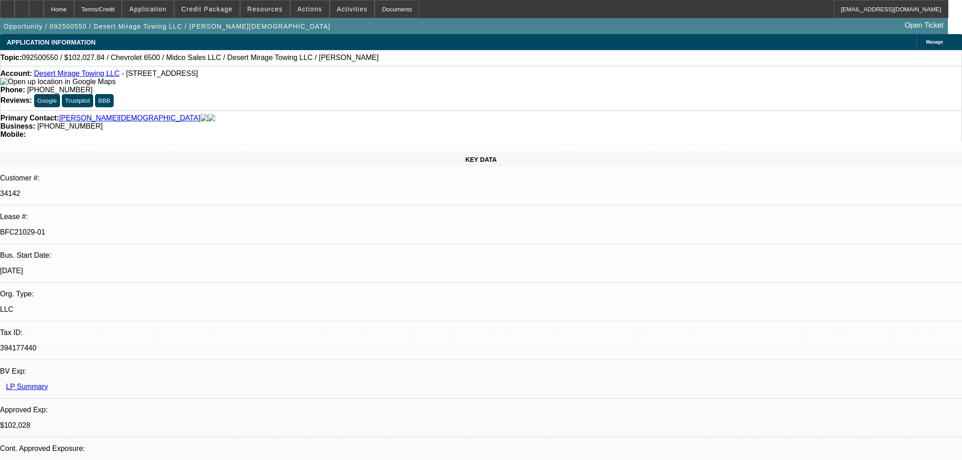
select select "0"
select select "3"
select select "0.1"
select select "4"
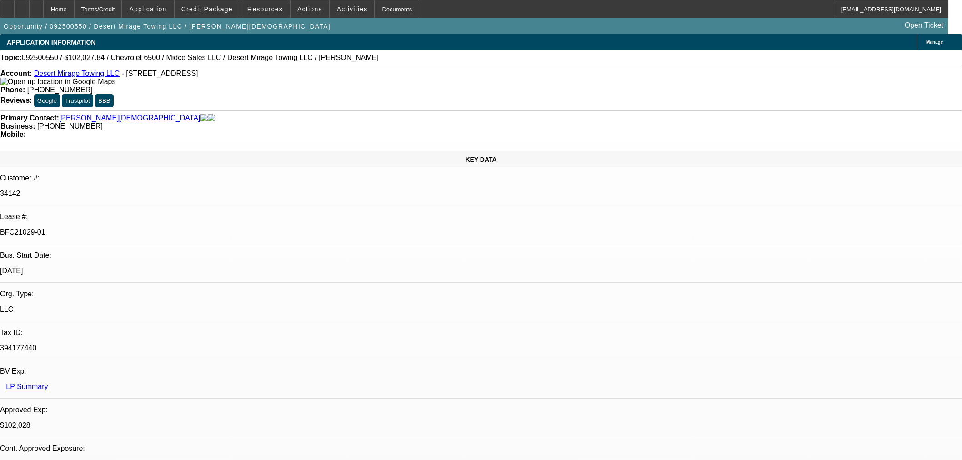
select select "0"
select select "3"
select select "0.1"
select select "4"
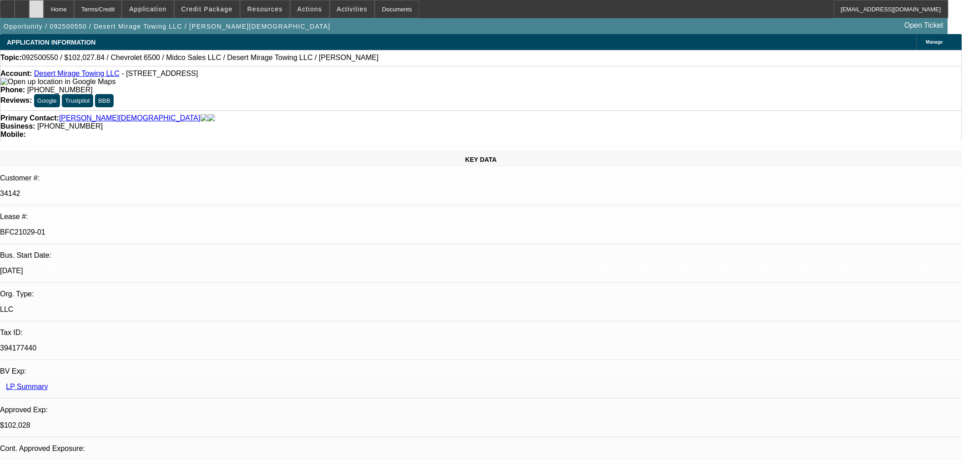
drag, startPoint x: 53, startPoint y: 8, endPoint x: 54, endPoint y: 13, distance: 5.0
click at [44, 8] on div at bounding box center [36, 9] width 15 height 18
select select "0"
select select "3"
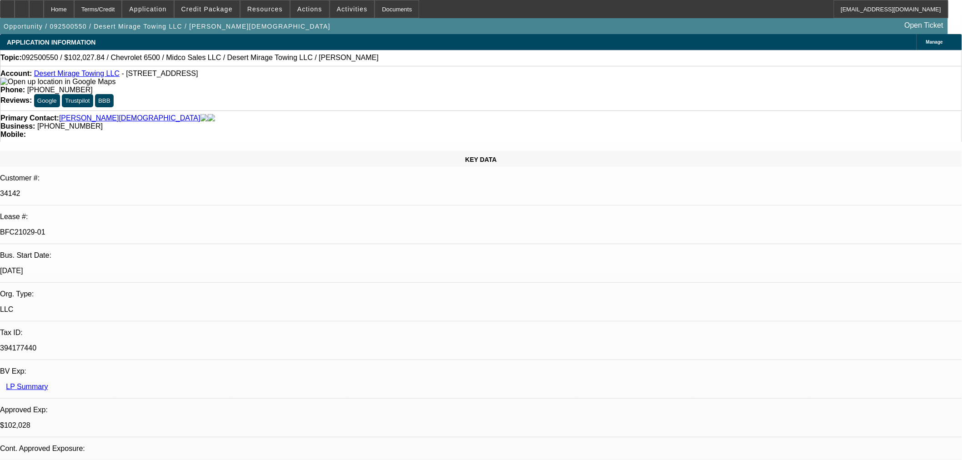
select select "0.1"
select select "4"
select select "0"
select select "3"
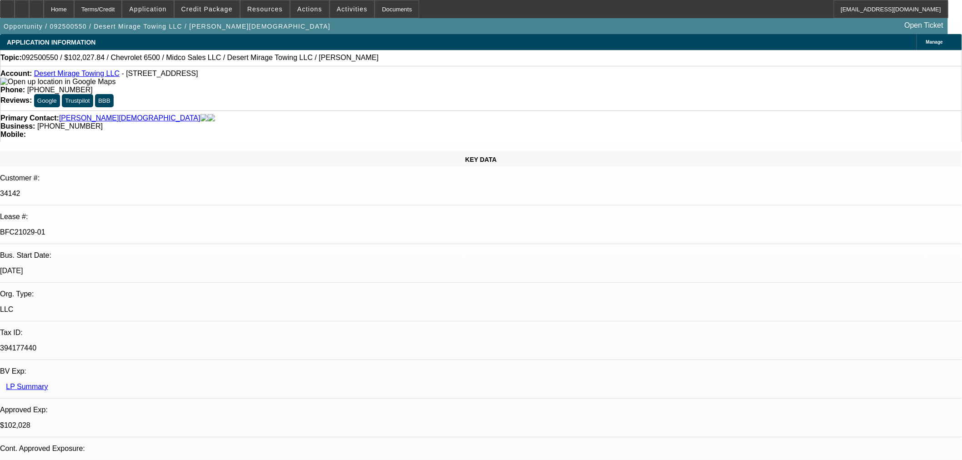
select select "0.1"
select select "4"
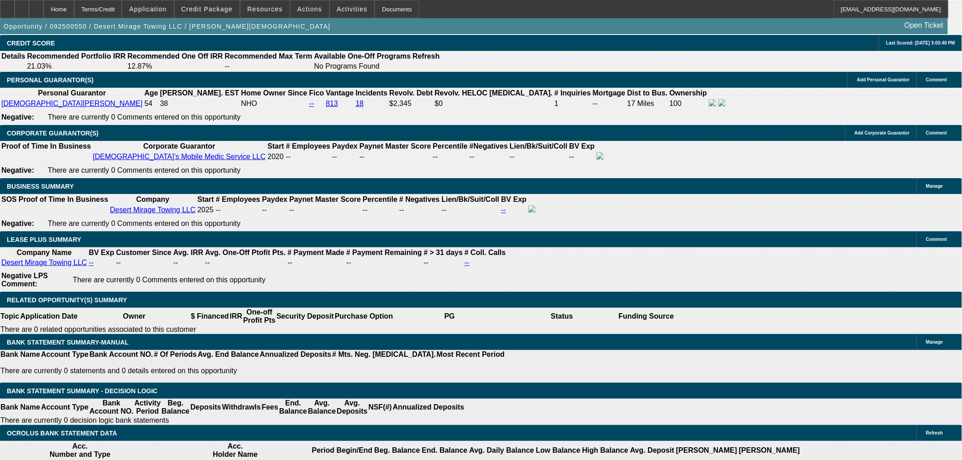
scroll to position [1490, 0]
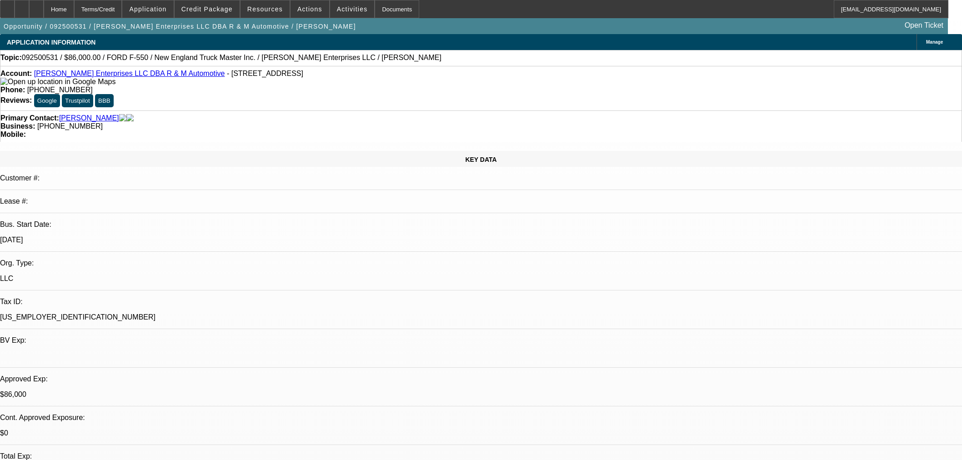
select select "0"
select select "2"
select select "0"
select select "6"
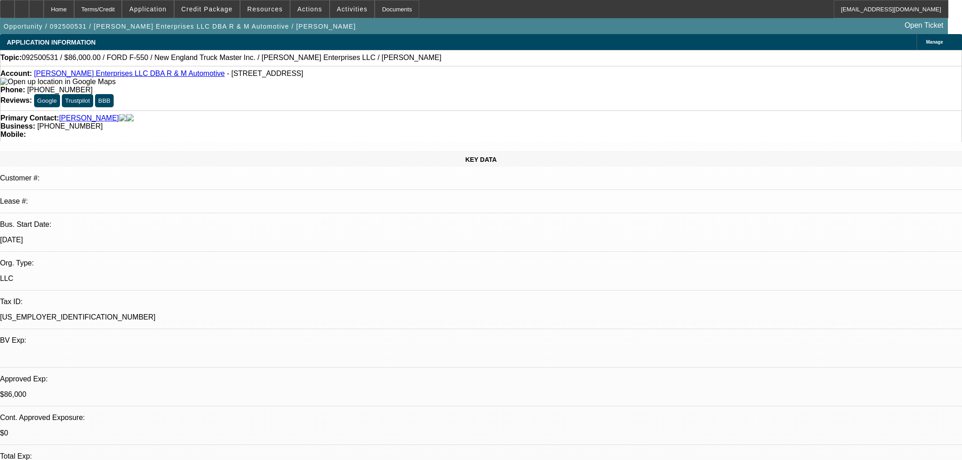
select select "0"
select select "2"
select select "0"
select select "6"
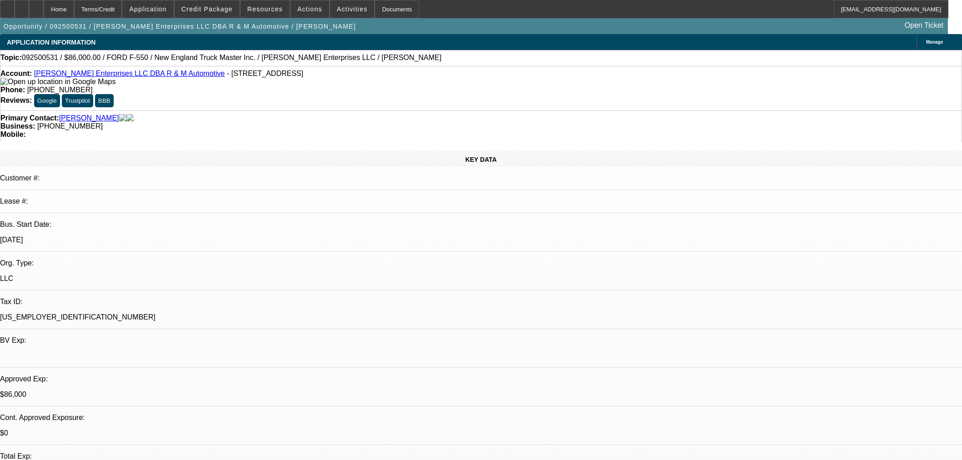
select select "0.15"
select select "2"
select select "0"
select select "6"
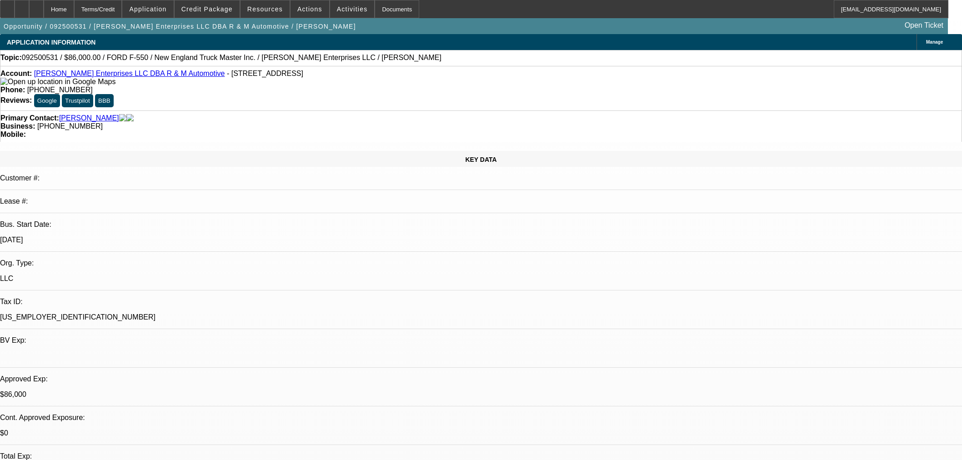
select select "0.15"
select select "2"
select select "0"
select select "6"
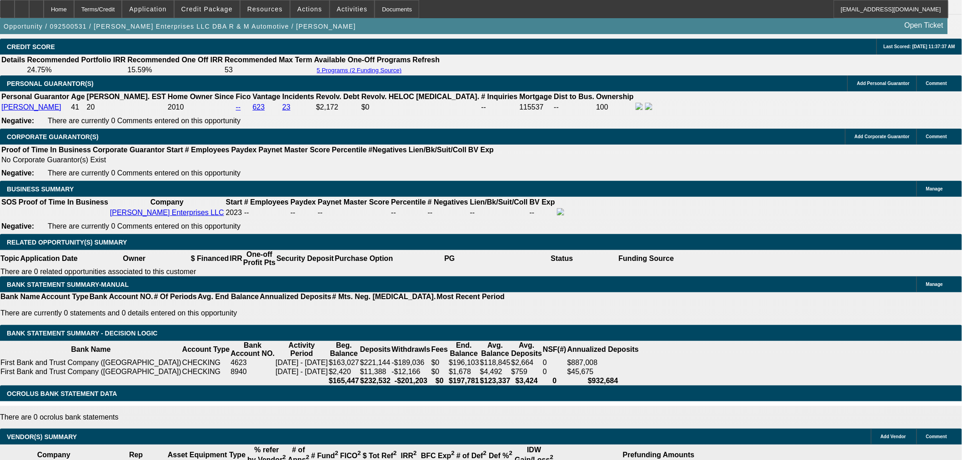
scroll to position [1161, 0]
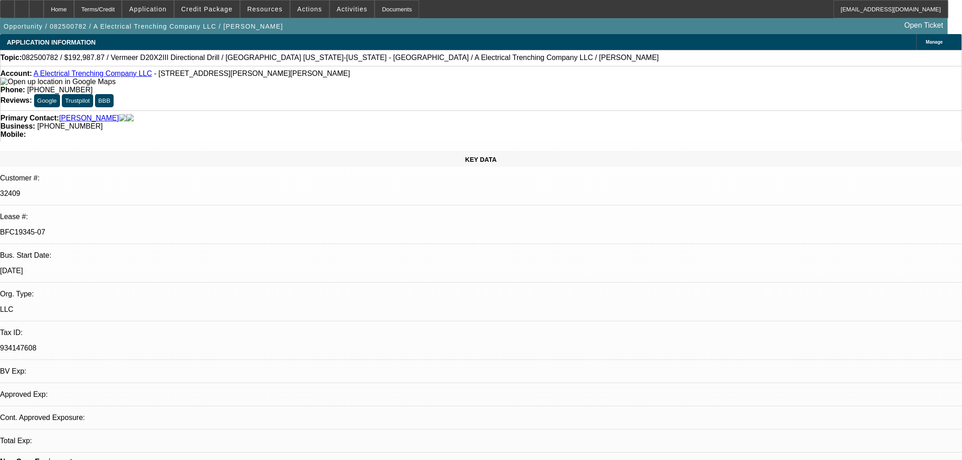
select select "0"
select select "3"
select select "0"
select select "6"
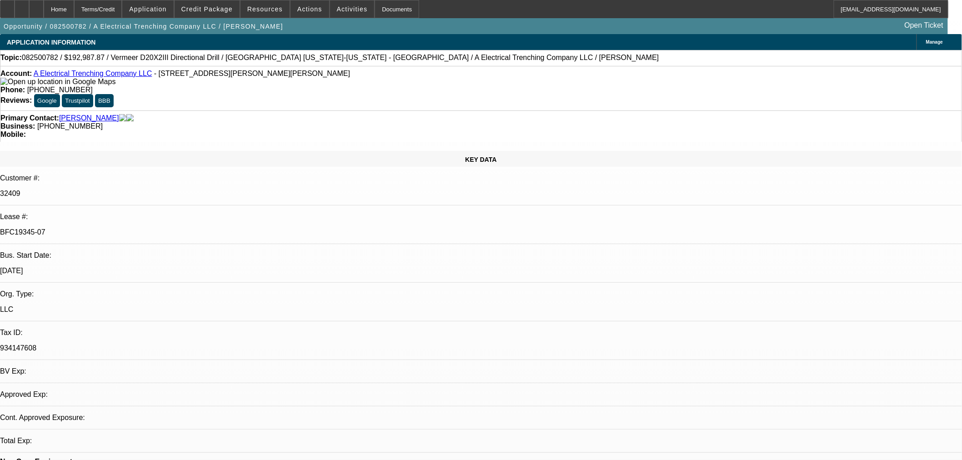
select select "0"
select select "3"
select select "0"
select select "6"
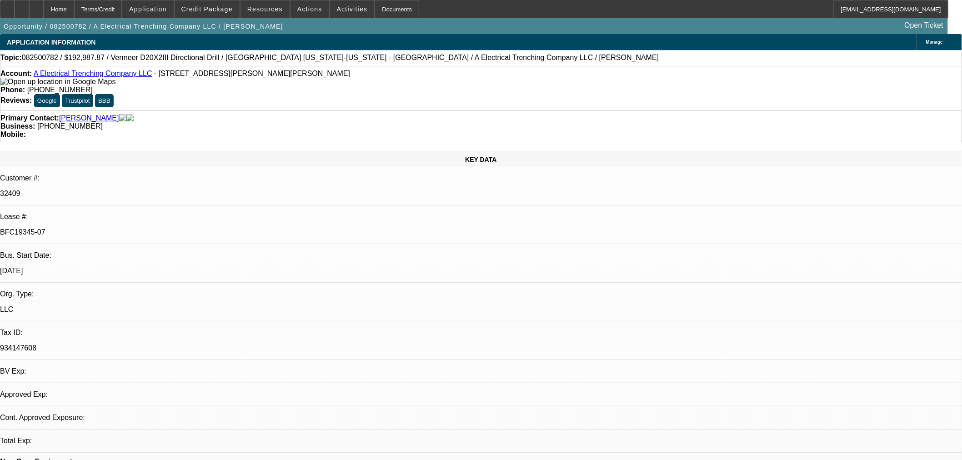
select select "0"
select select "3"
select select "0"
select select "6"
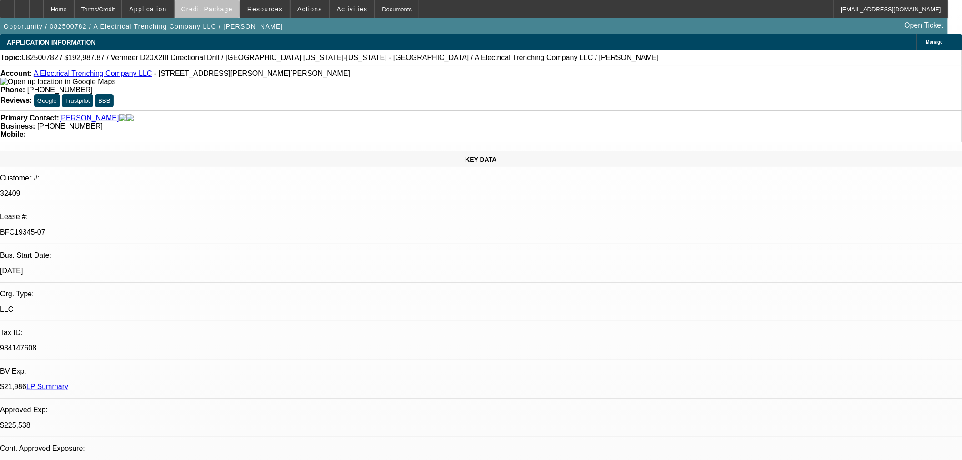
click at [228, 14] on span at bounding box center [206, 9] width 65 height 22
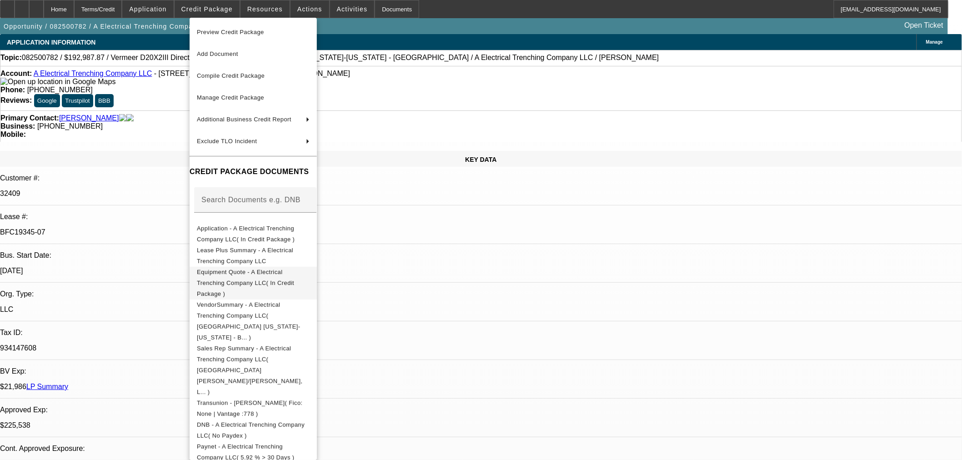
click at [309, 278] on span "Equipment Quote - A Electrical Trenching Company LLC( In Credit Package )" at bounding box center [253, 282] width 113 height 33
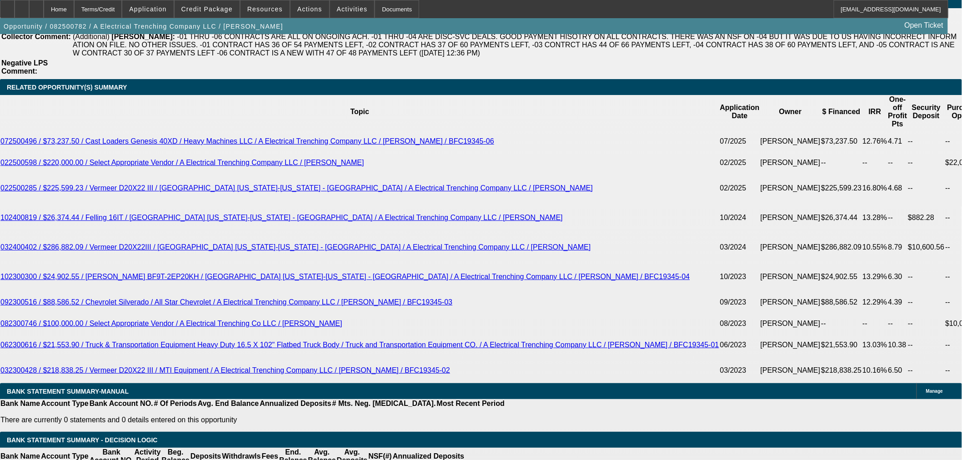
scroll to position [1615, 0]
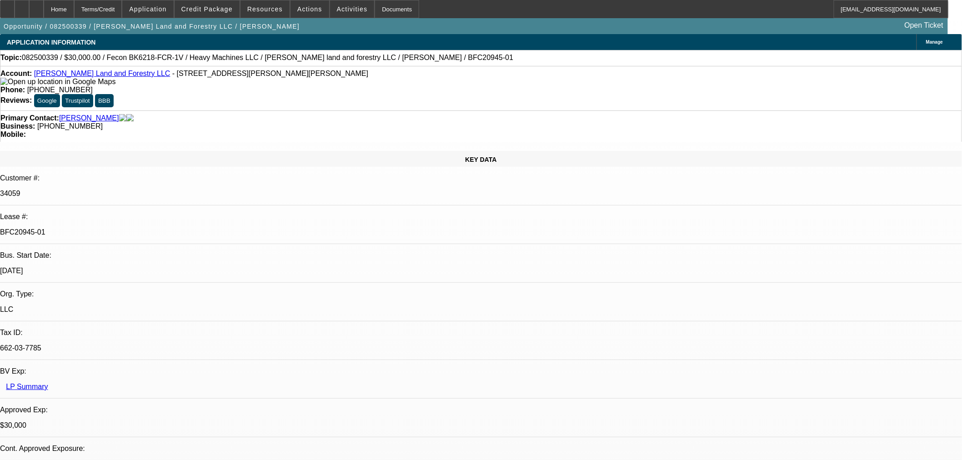
select select "0"
select select "2"
select select "0"
select select "6"
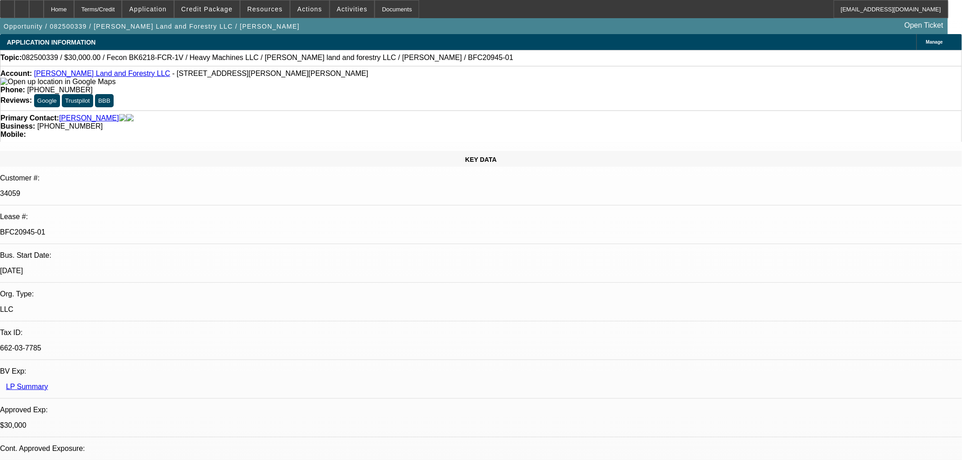
select select "0"
select select "2"
select select "0"
select select "6"
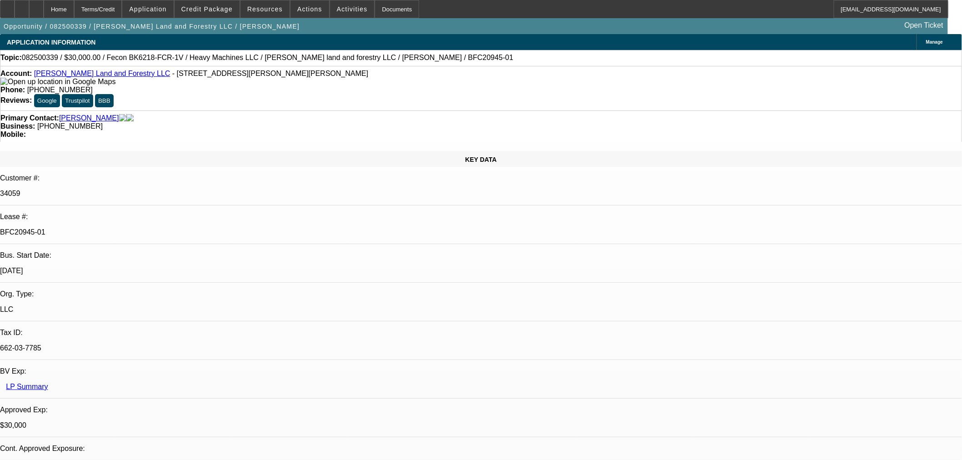
select select "0.2"
select select "2"
select select "0"
select select "6"
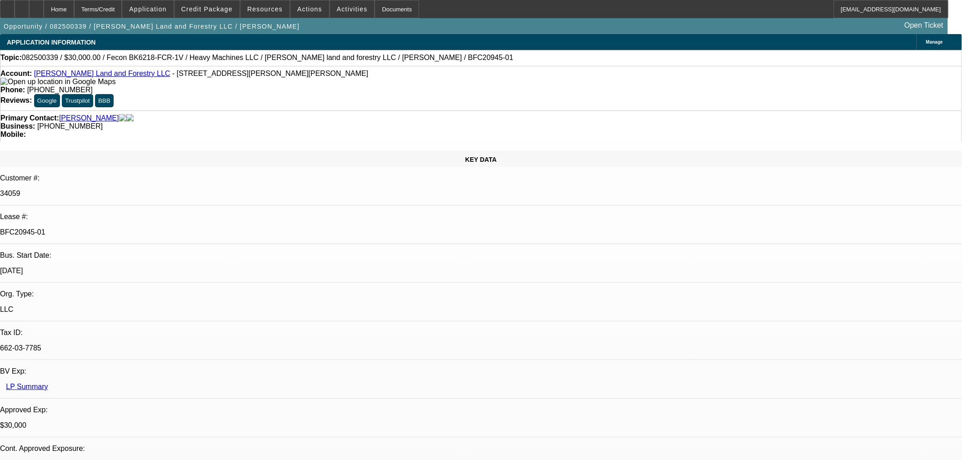
select select "0"
select select "19"
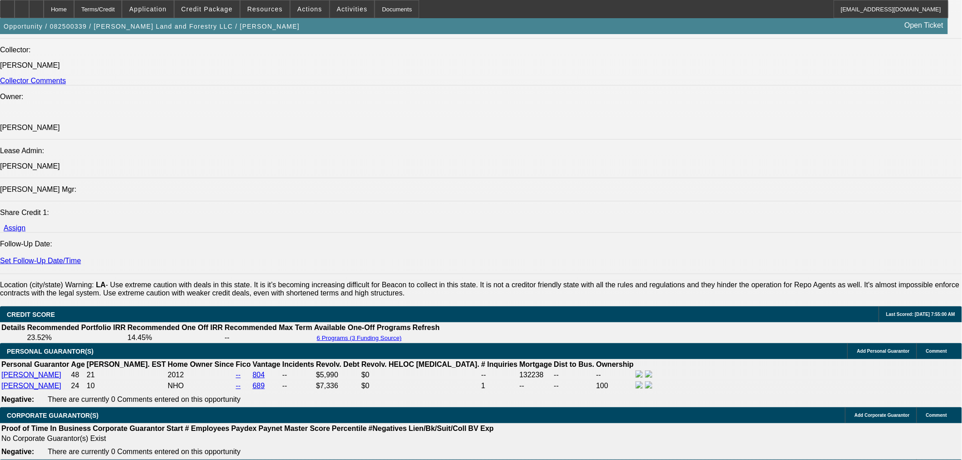
scroll to position [1211, 0]
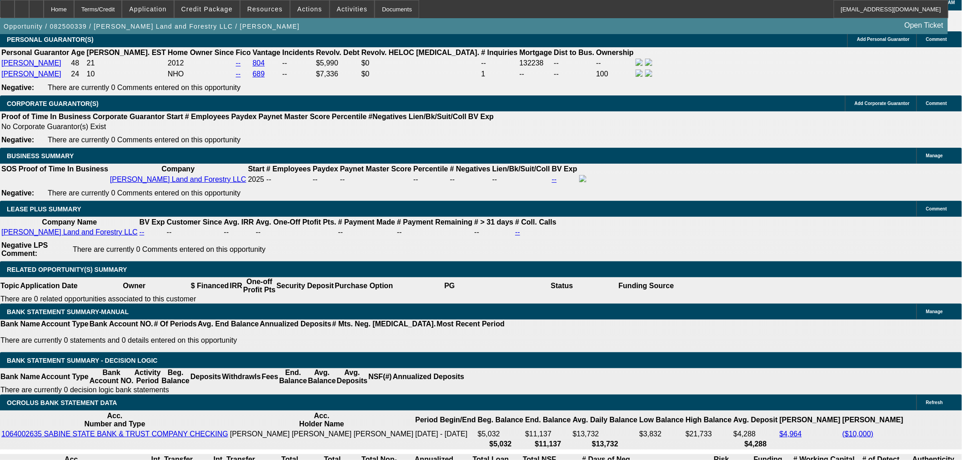
scroll to position [1390, 0]
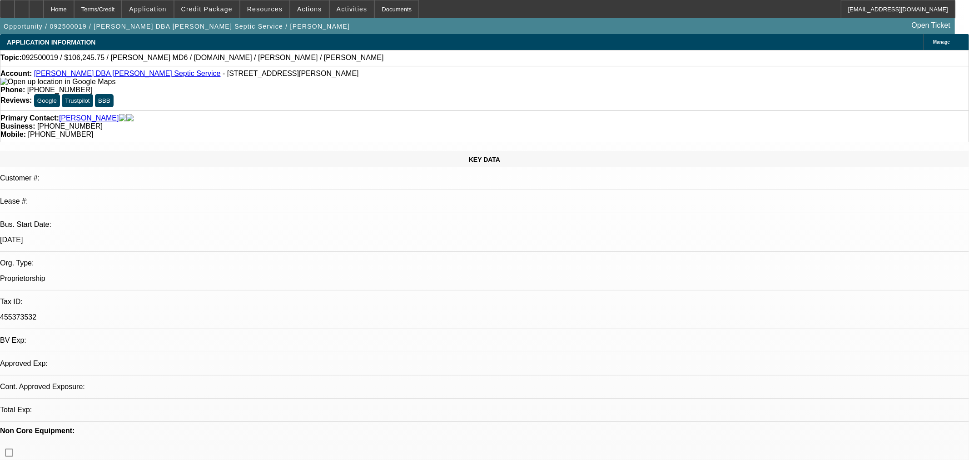
select select "0"
select select "3"
select select "0"
select select "6"
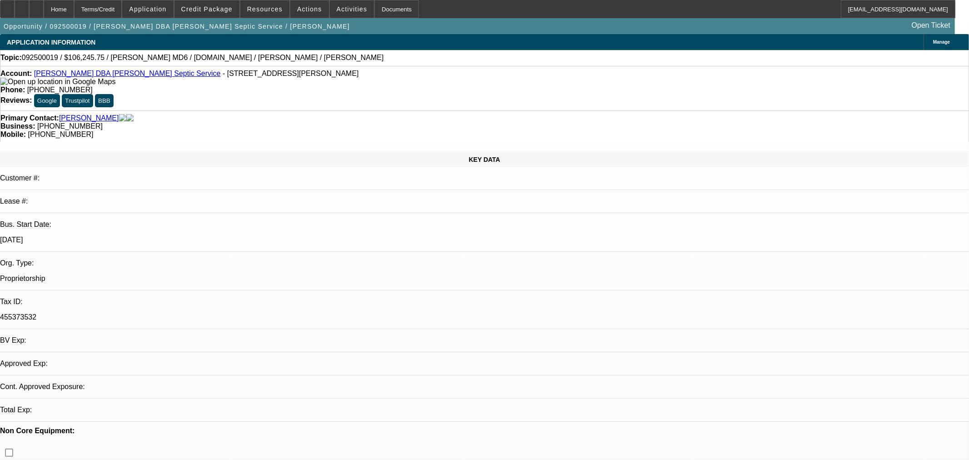
select select "0"
select select "3"
select select "0"
select select "6"
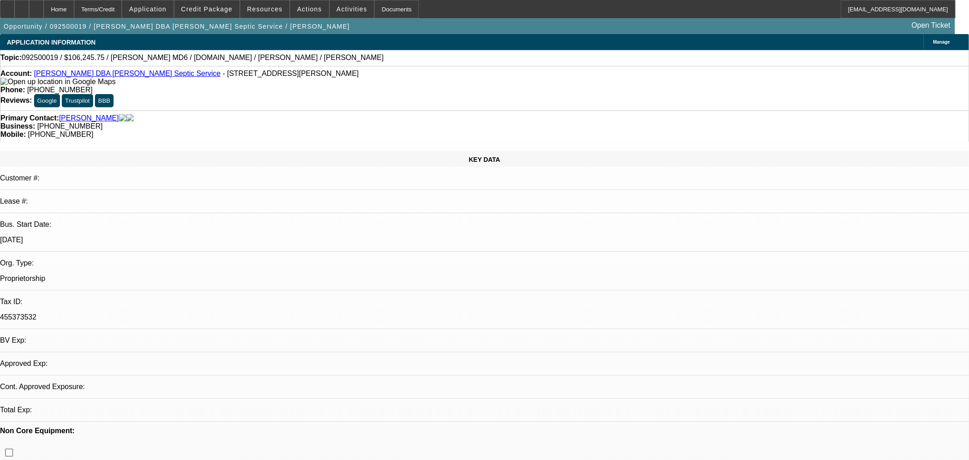
select select "0.15"
select select "2"
select select "0.1"
select select "4"
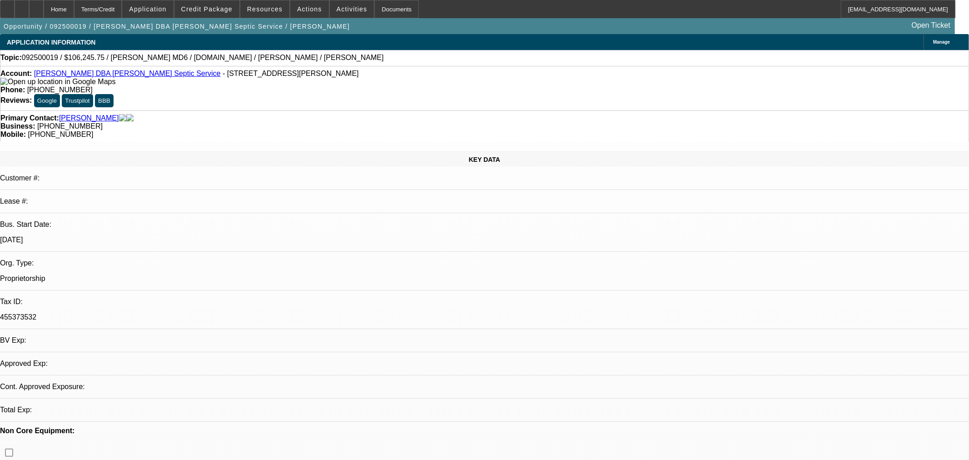
select select "2"
select select "0.1"
select select "4"
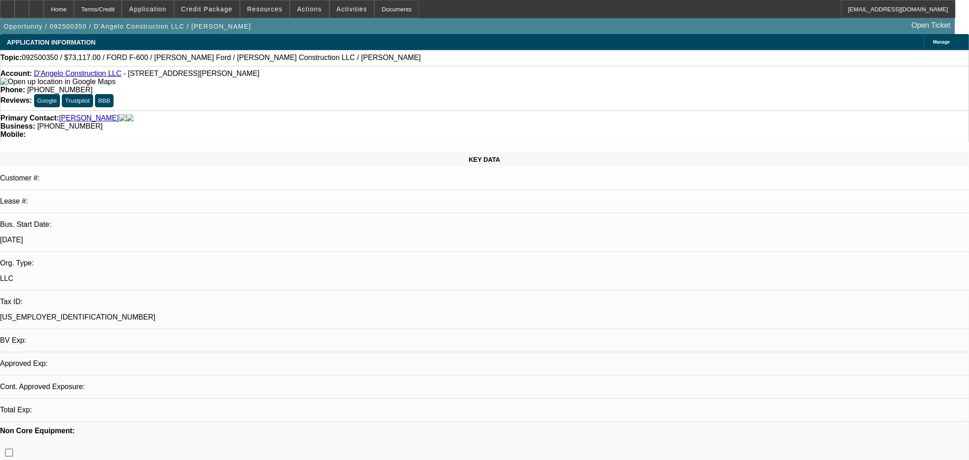
select select "0"
select select "2"
select select "0.1"
select select "4"
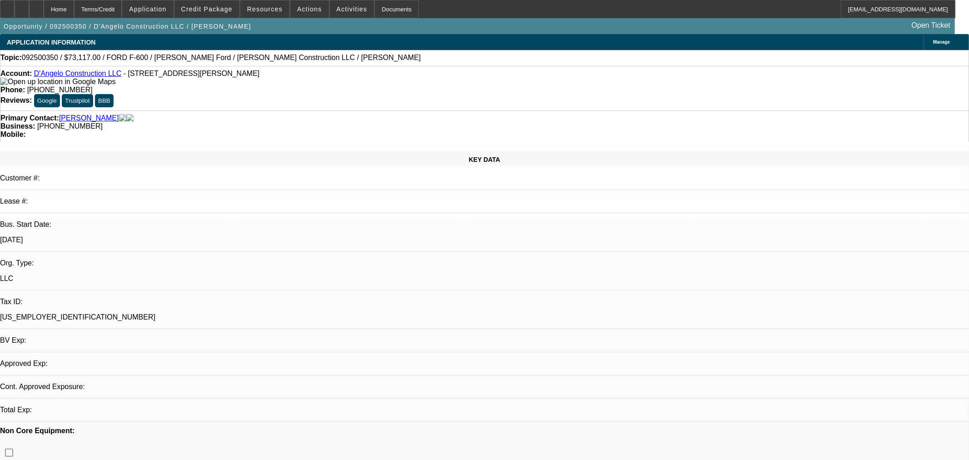
select select "0"
select select "2"
select select "0.1"
select select "4"
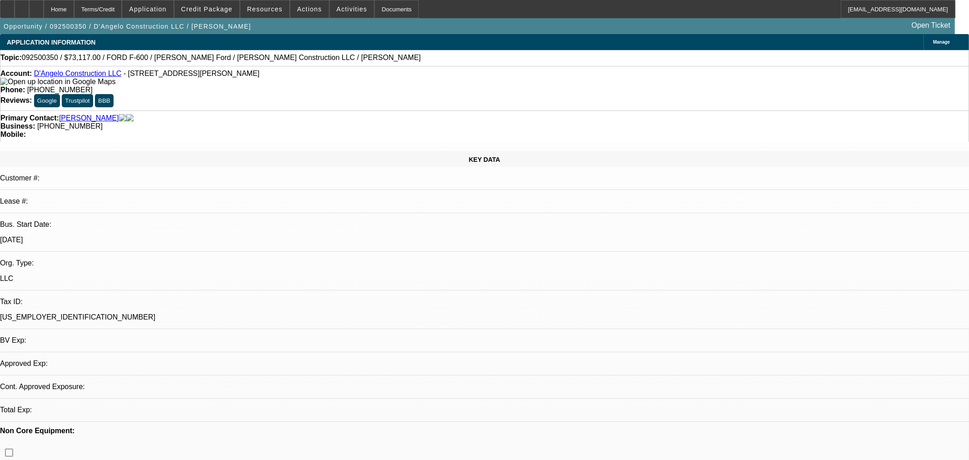
select select "0"
select select "2"
select select "0.1"
select select "4"
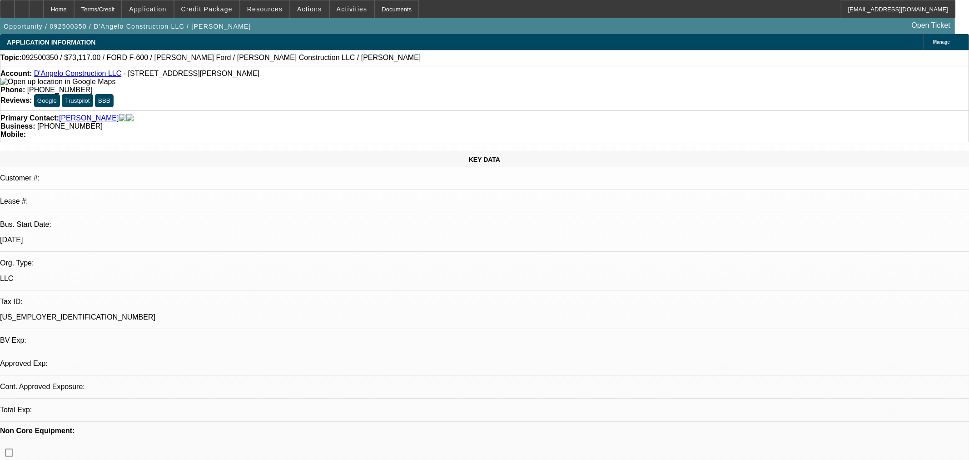
select select "0"
select select "3"
select select "0.1"
select select "4"
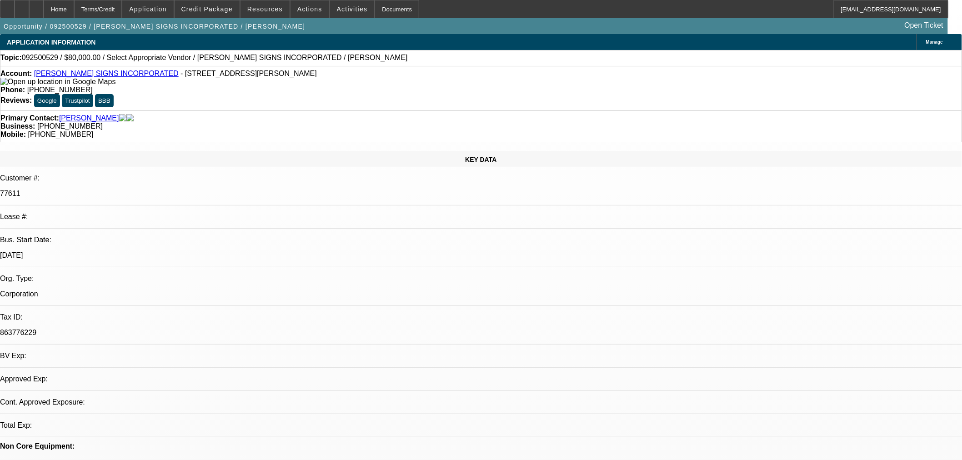
select select "0"
select select "2"
select select "0.1"
select select "4"
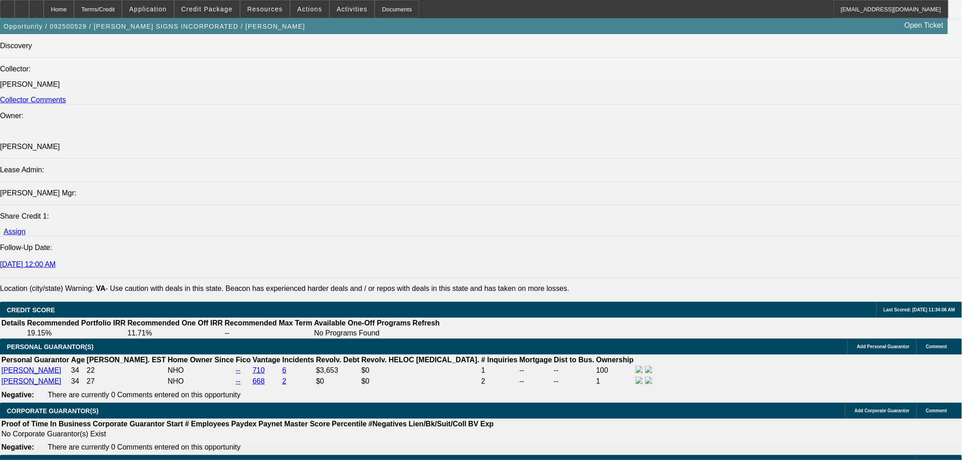
scroll to position [1161, 0]
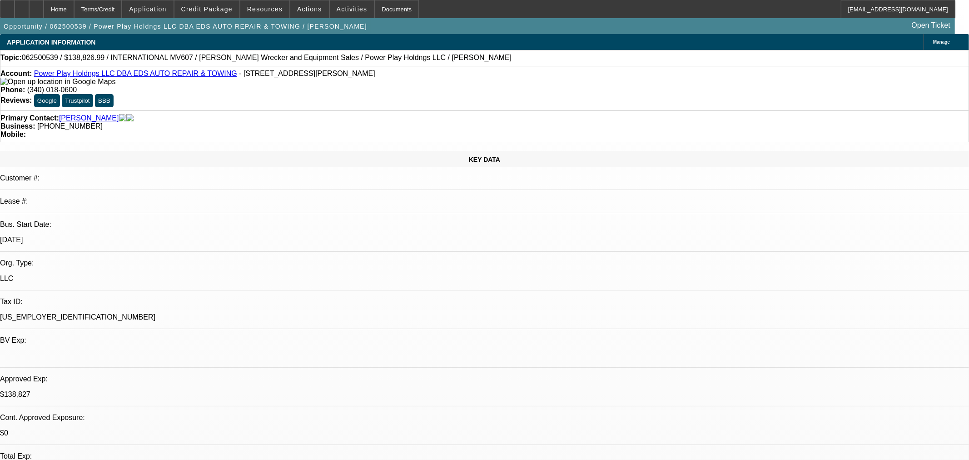
select select "2"
select select "0.1"
select select "4"
select select "0"
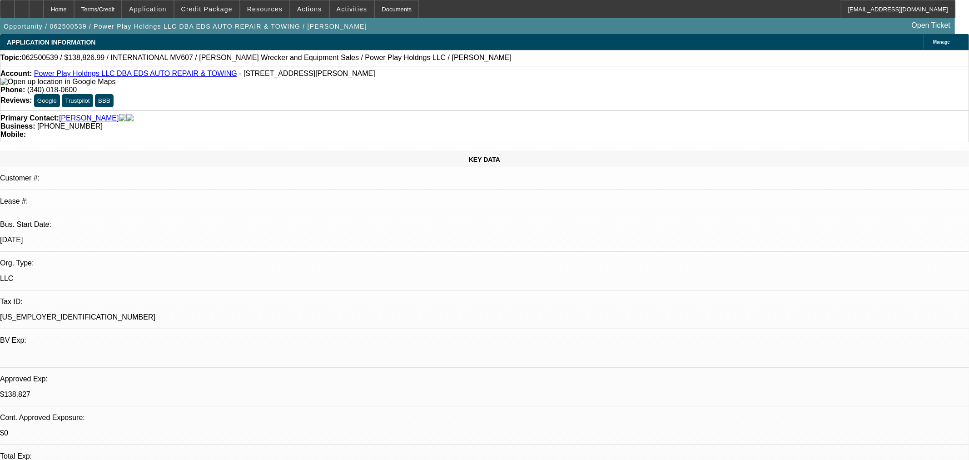
select select "2"
select select "0.1"
select select "4"
select select "0"
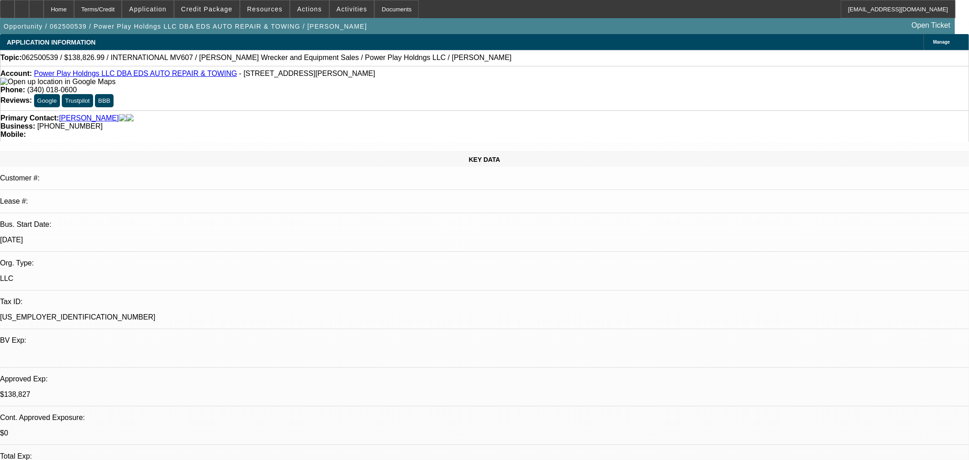
select select "2"
select select "0.1"
select select "4"
select select "0"
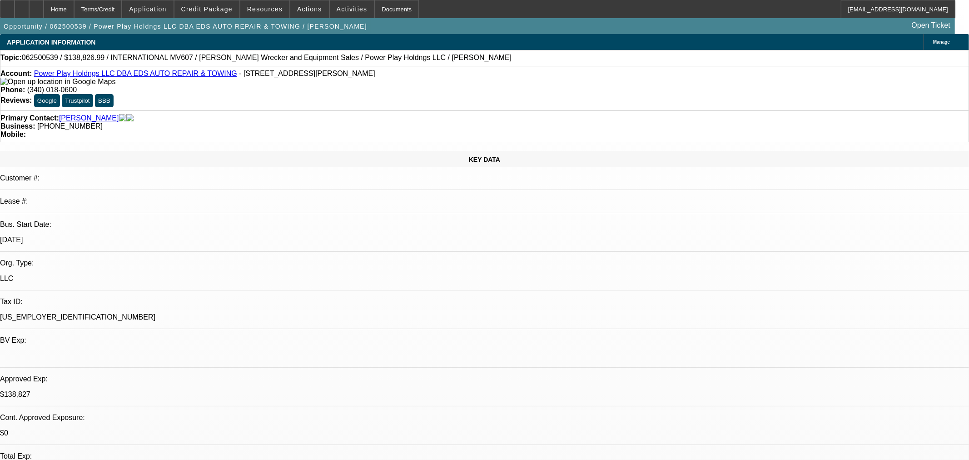
select select "2"
select select "0.1"
select select "4"
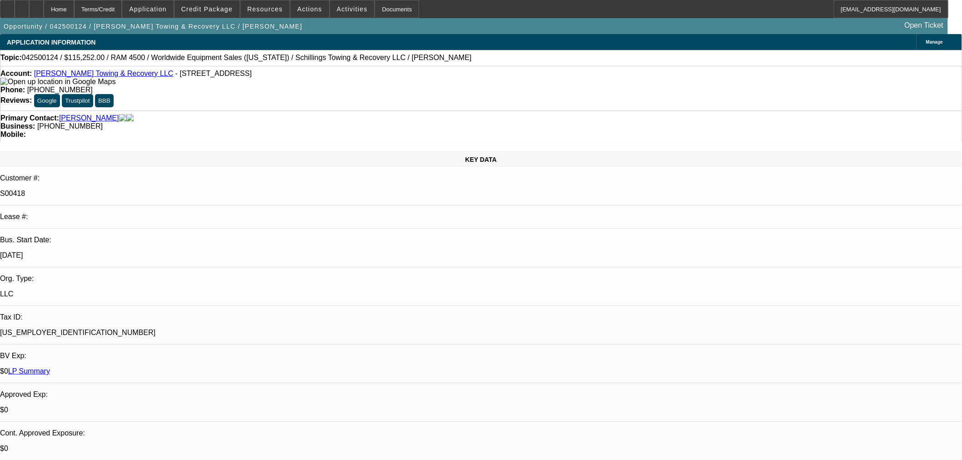
select select "0"
select select "3"
select select "0"
select select "6"
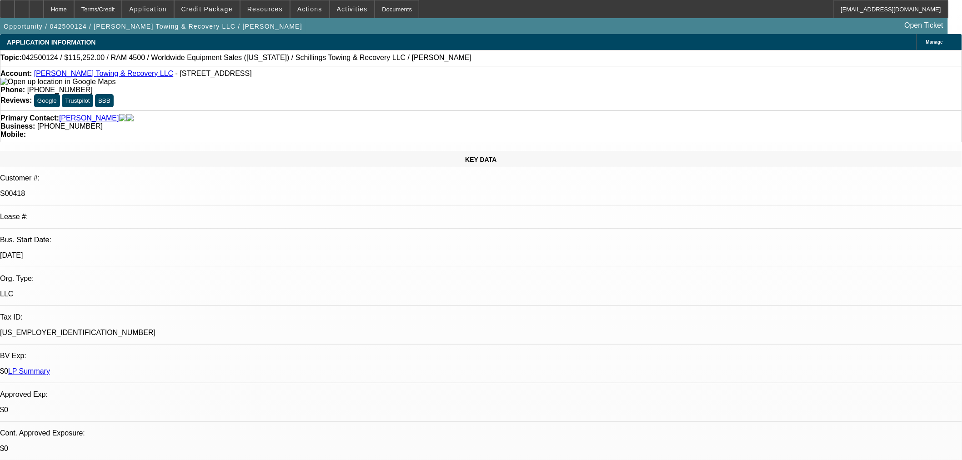
select select "0"
select select "3"
select select "0"
select select "6"
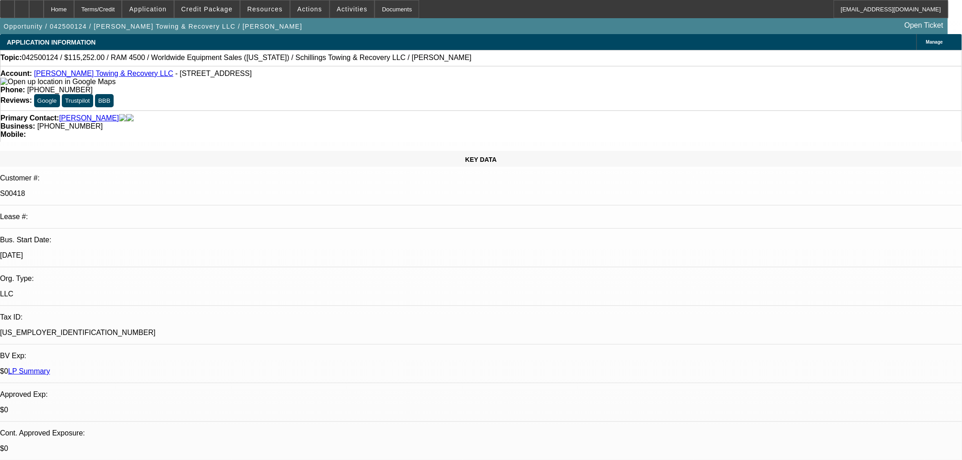
select select "0"
select select "3"
select select "0"
select select "6"
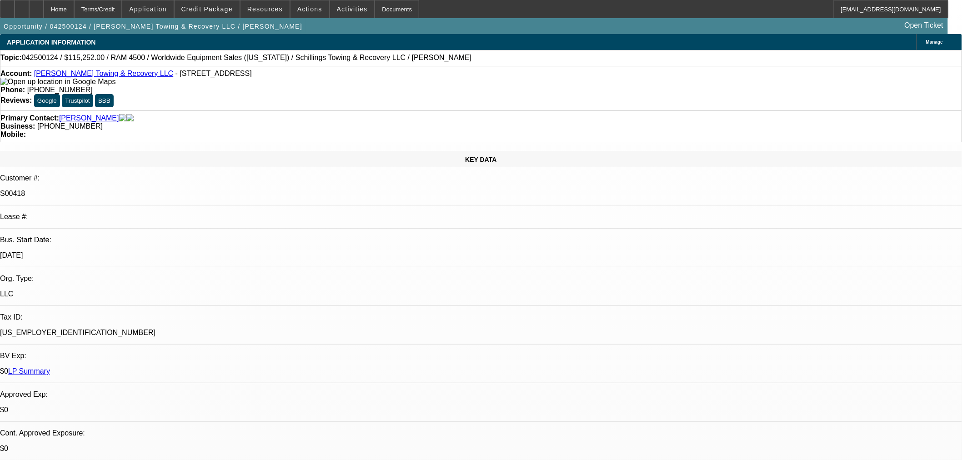
select select "0"
select select "3"
select select "0"
select select "6"
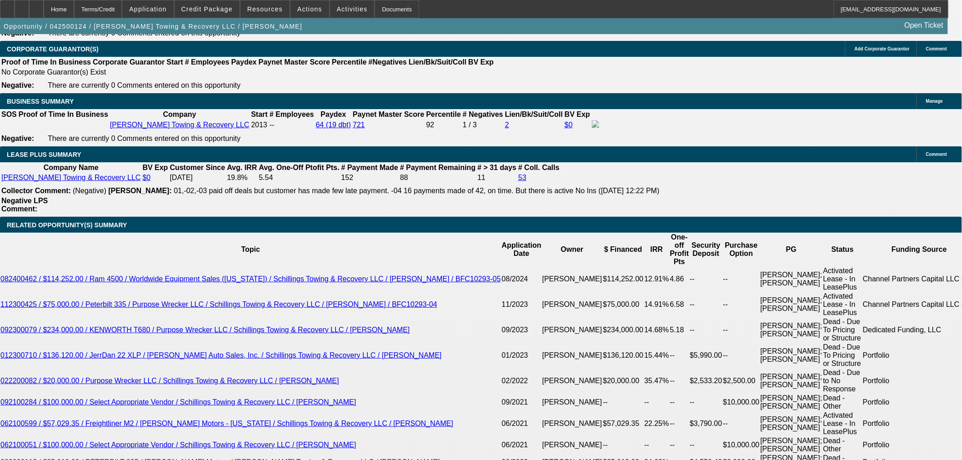
scroll to position [1666, 0]
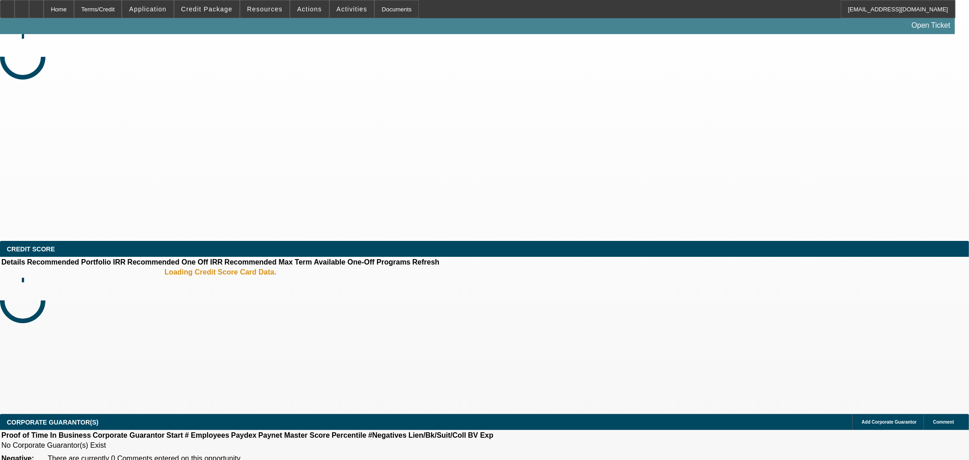
select select "0"
select select "0.1"
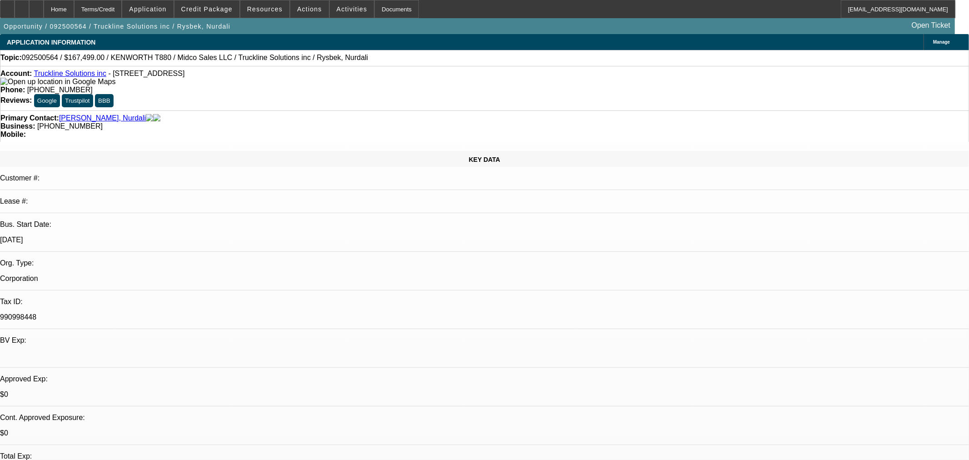
select select "1"
select select "3"
select select "4"
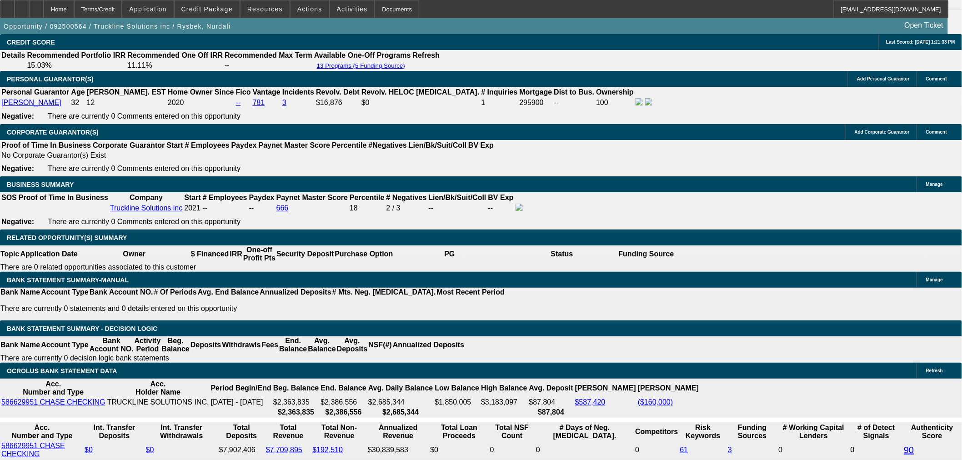
scroll to position [1312, 0]
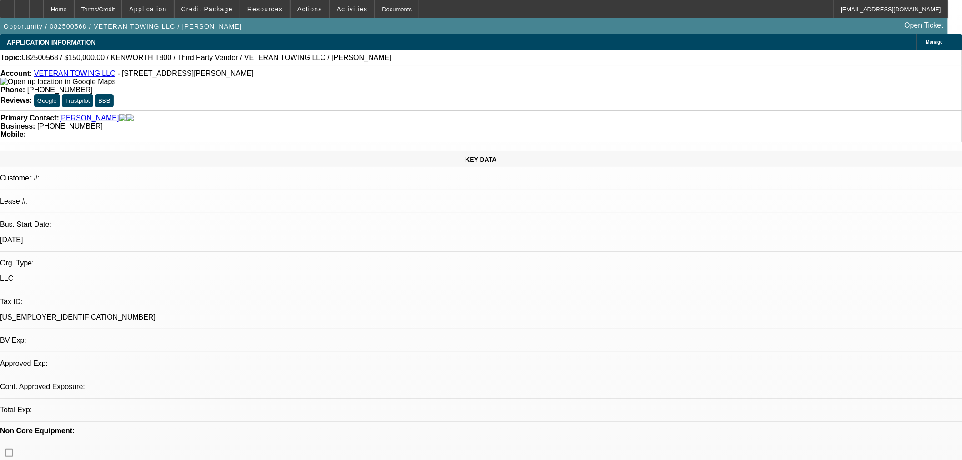
select select "0"
select select "3"
select select "0"
select select "6"
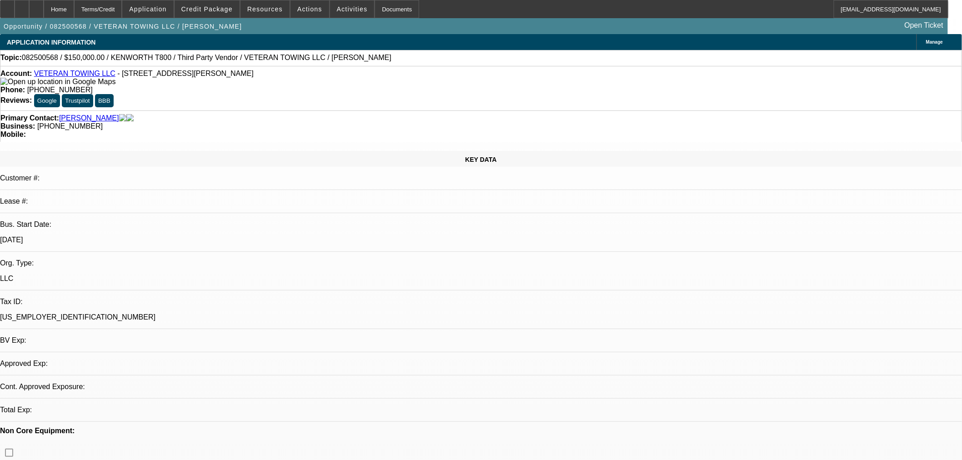
select select "0.1"
select select "2"
select select "0"
select select "6"
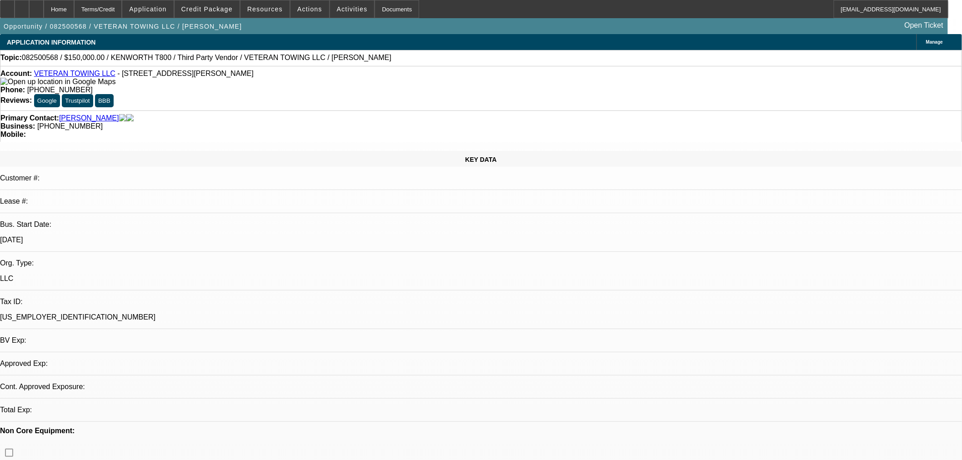
select select "0"
select select "3"
select select "0"
select select "6"
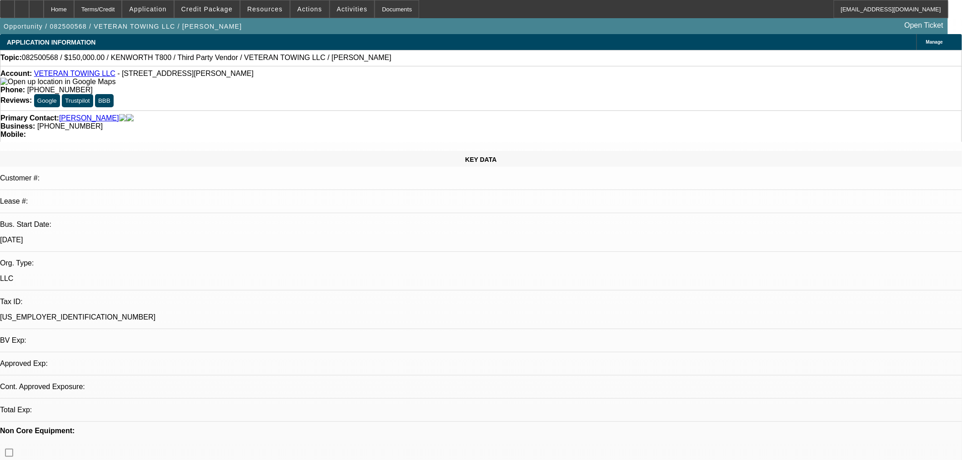
select select "0"
select select "3"
select select "0"
select select "6"
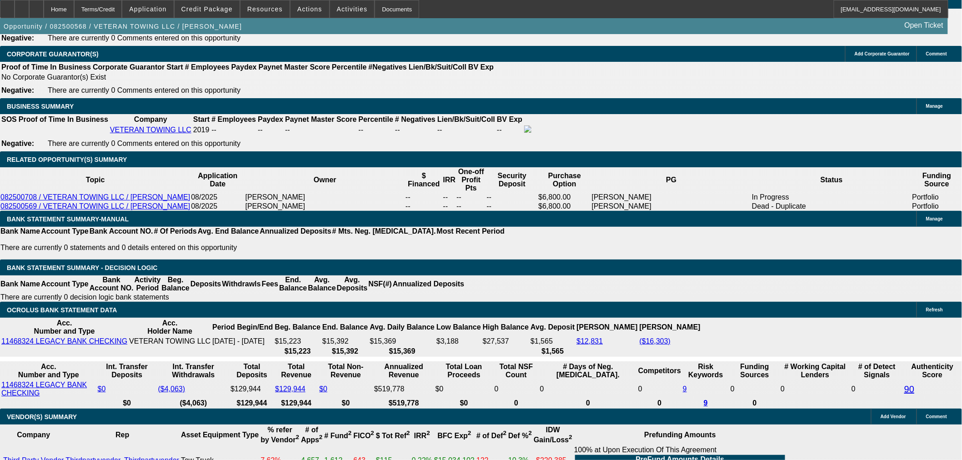
scroll to position [1414, 0]
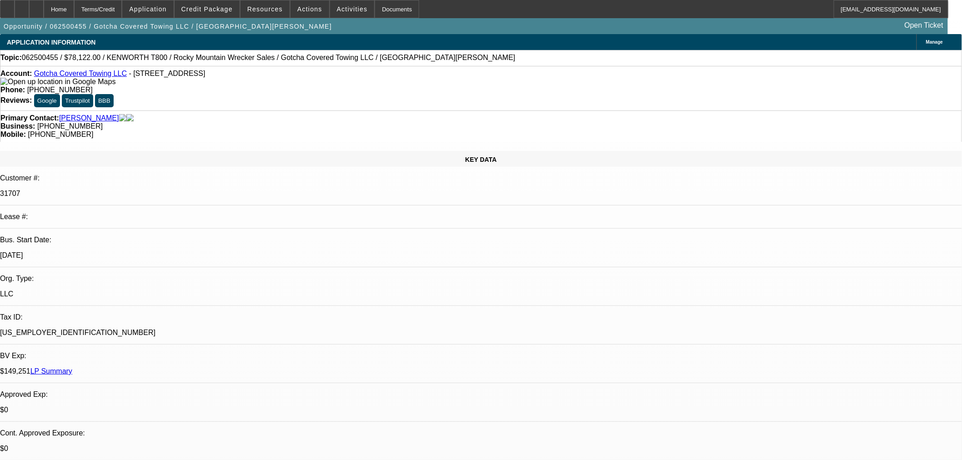
select select "0"
select select "3"
select select "0.1"
select select "4"
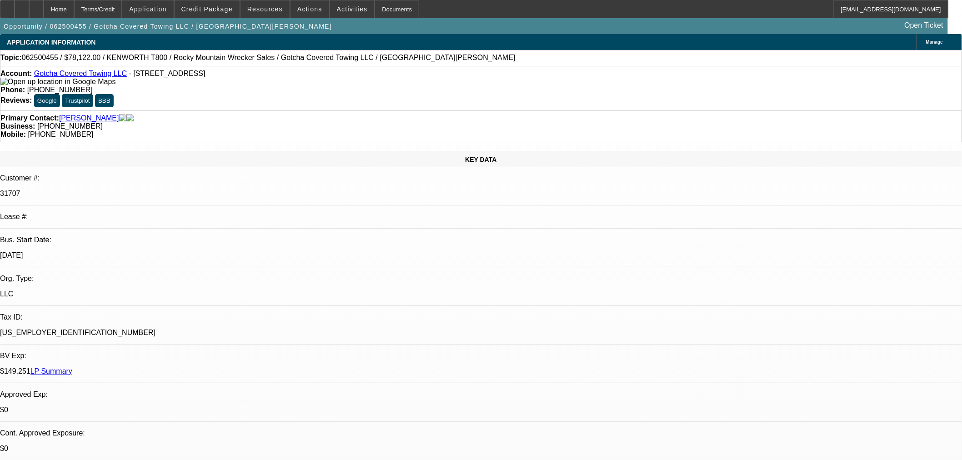
select select "0"
select select "3"
select select "0.1"
select select "4"
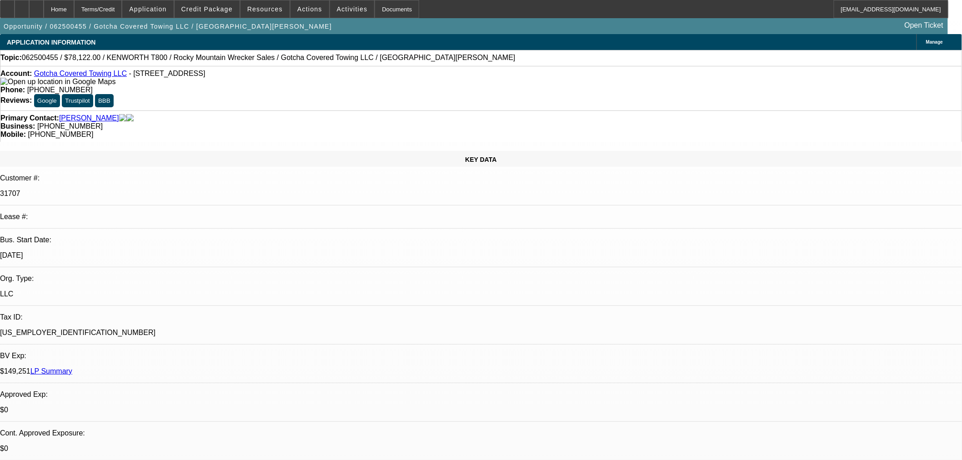
select select "0"
select select "3"
select select "0.1"
select select "4"
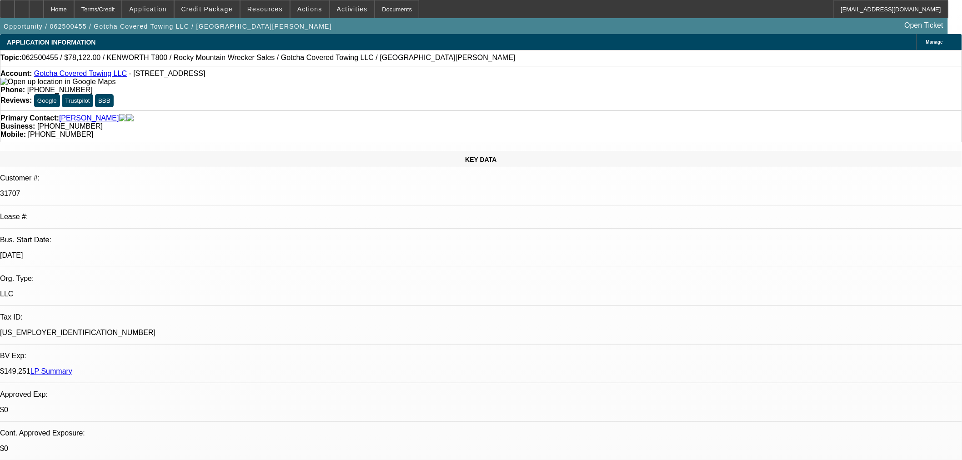
select select "0"
select select "2"
select select "0.1"
select select "4"
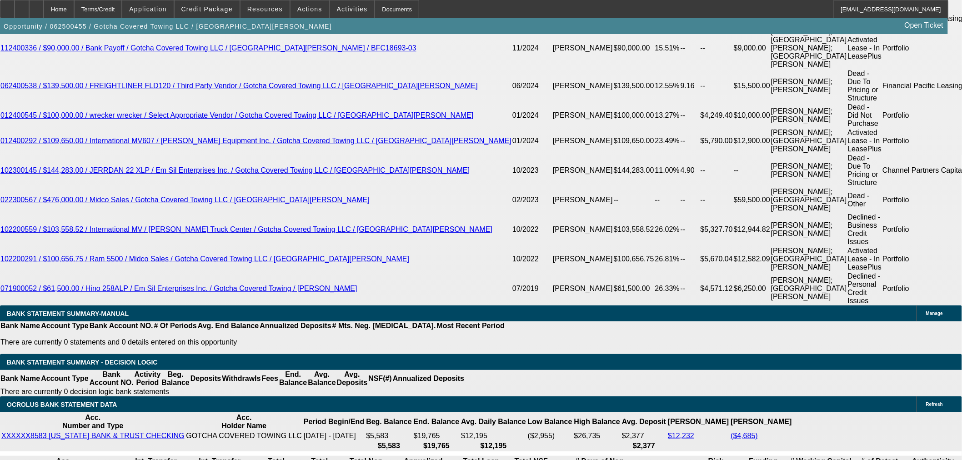
scroll to position [1767, 0]
